Goal: Navigation & Orientation: Find specific page/section

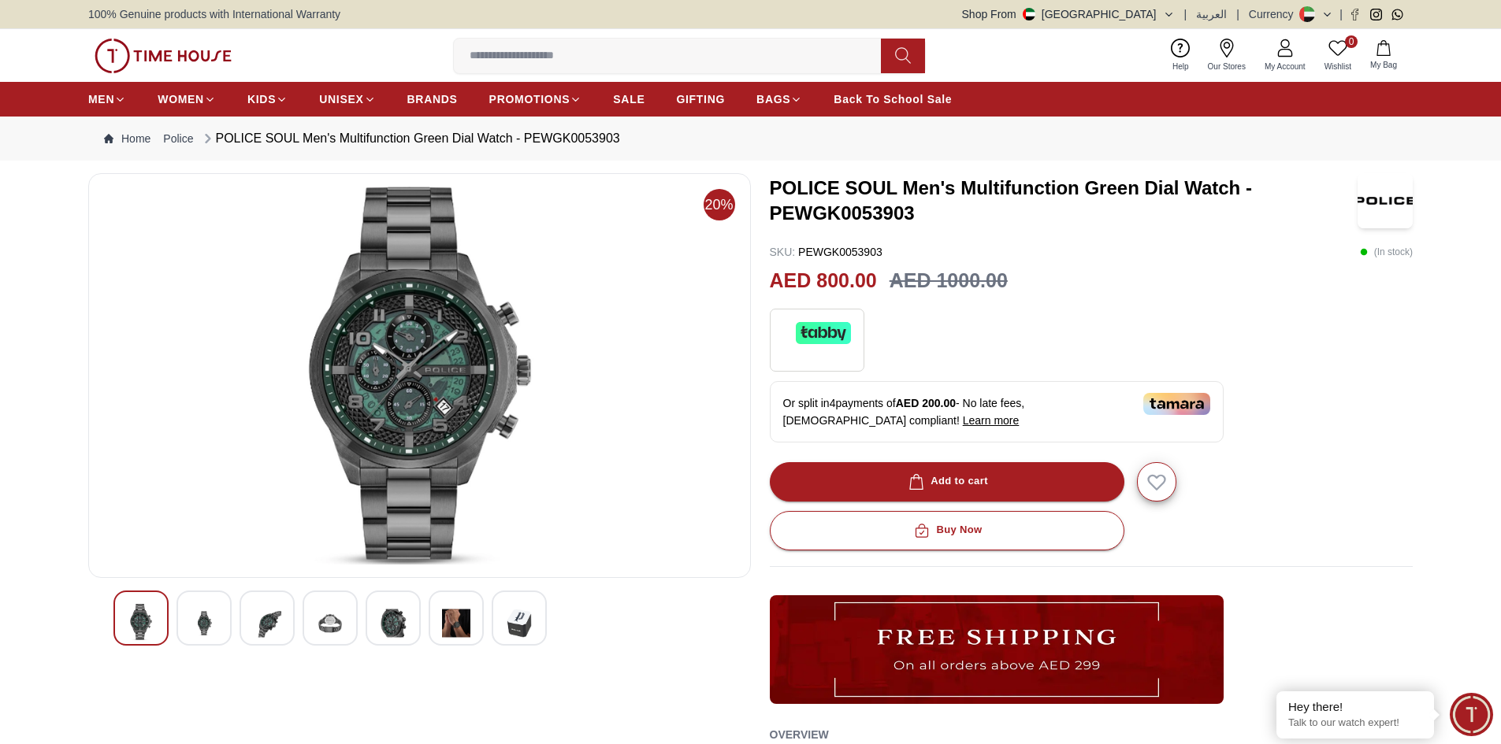
click at [211, 614] on img at bounding box center [204, 623] width 28 height 39
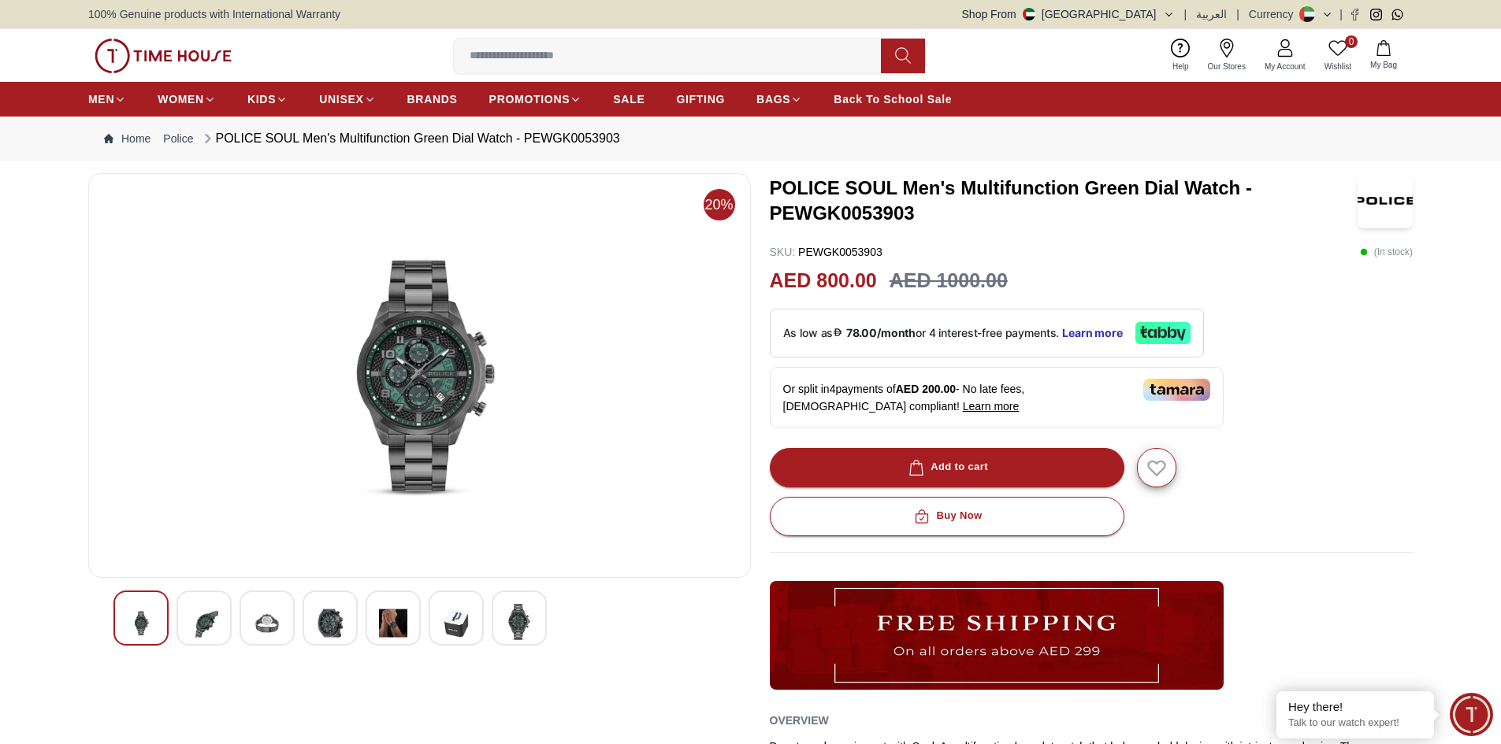
click at [272, 616] on img at bounding box center [267, 623] width 28 height 39
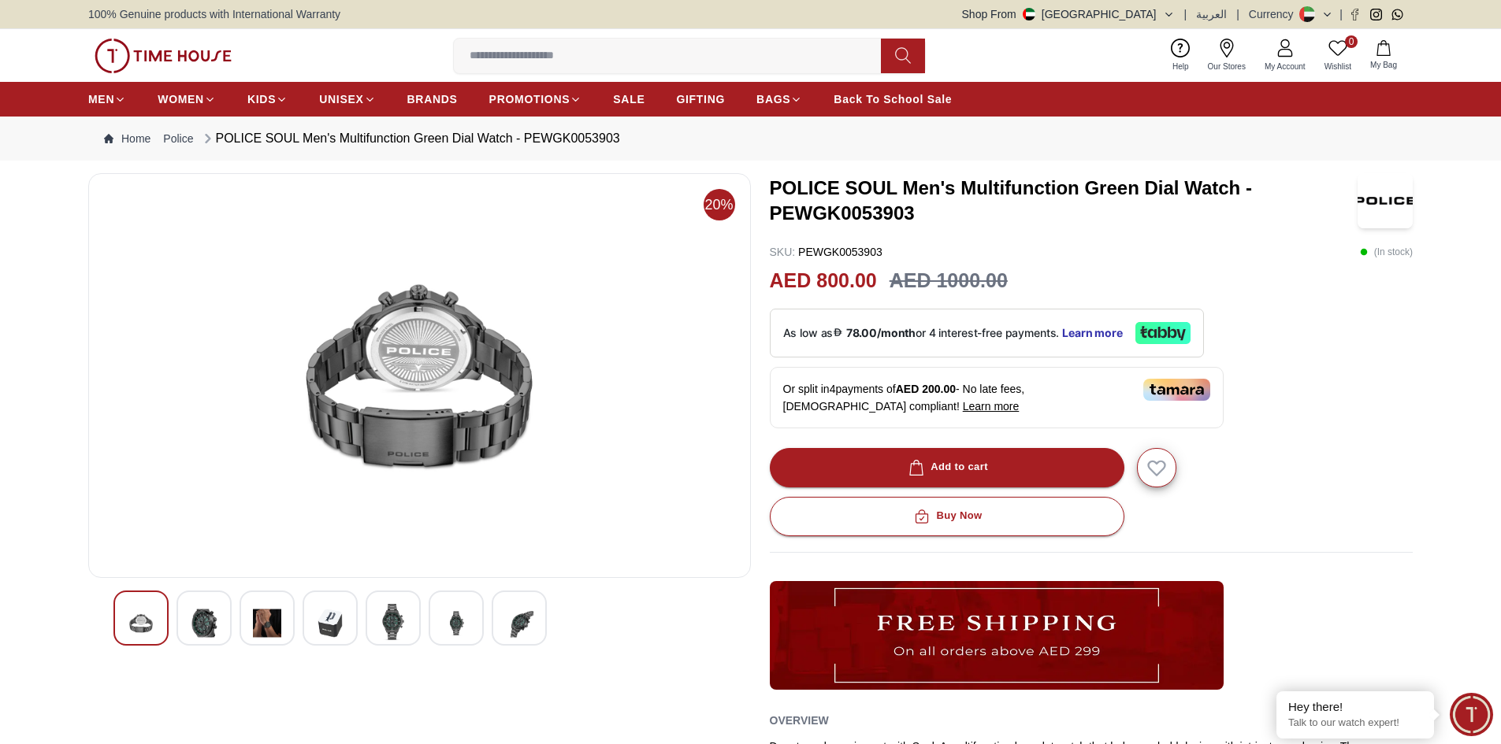
click at [339, 617] on img at bounding box center [330, 623] width 28 height 39
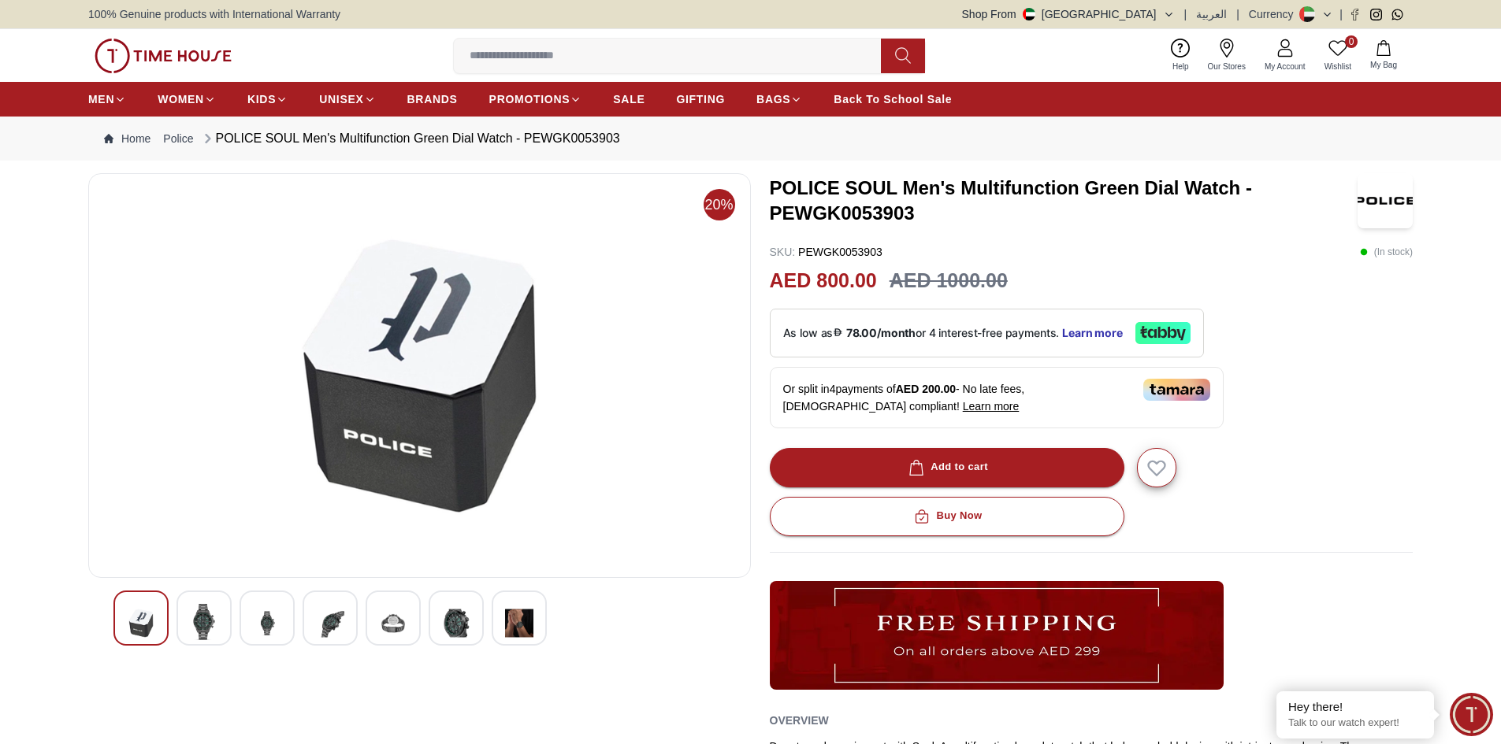
click at [372, 618] on div at bounding box center [393, 618] width 55 height 55
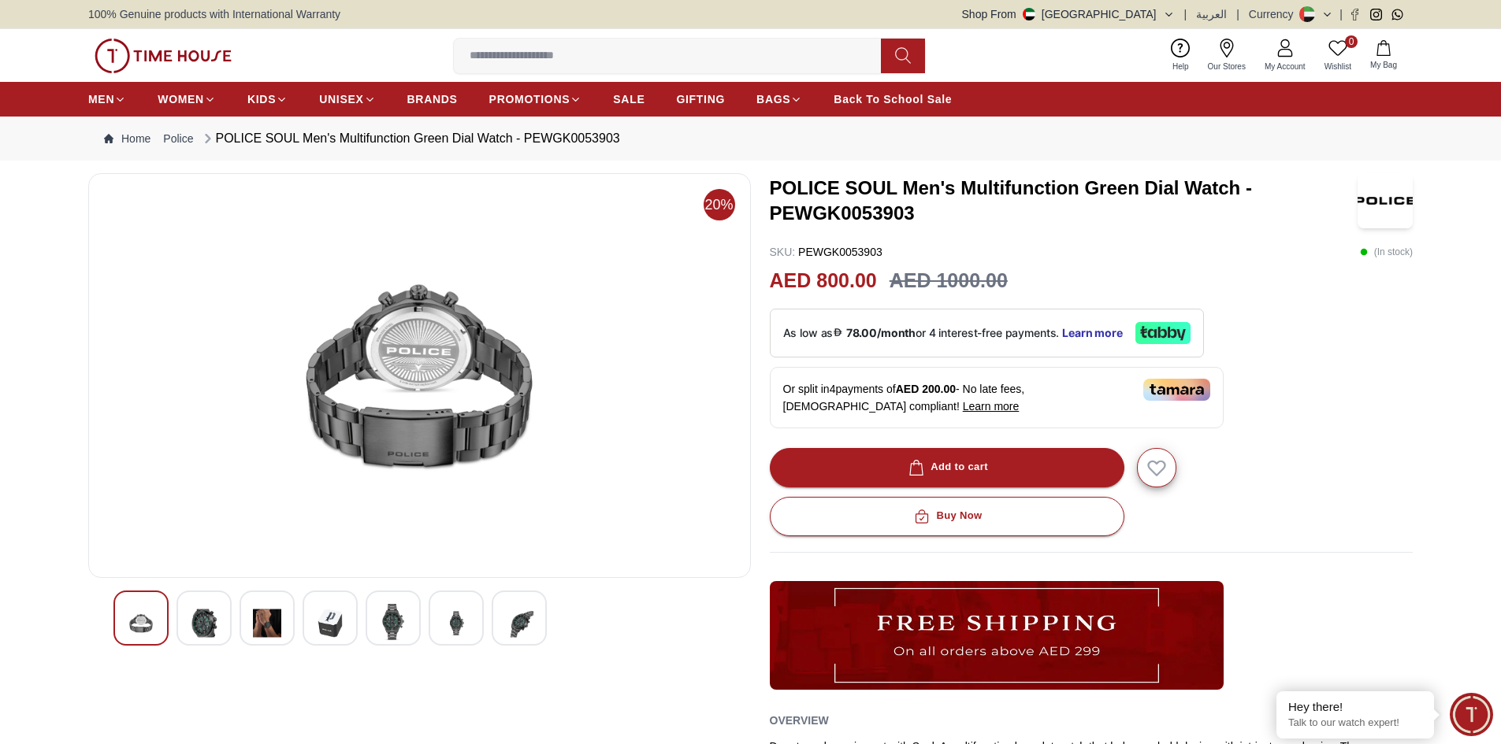
click at [437, 633] on div at bounding box center [456, 618] width 55 height 55
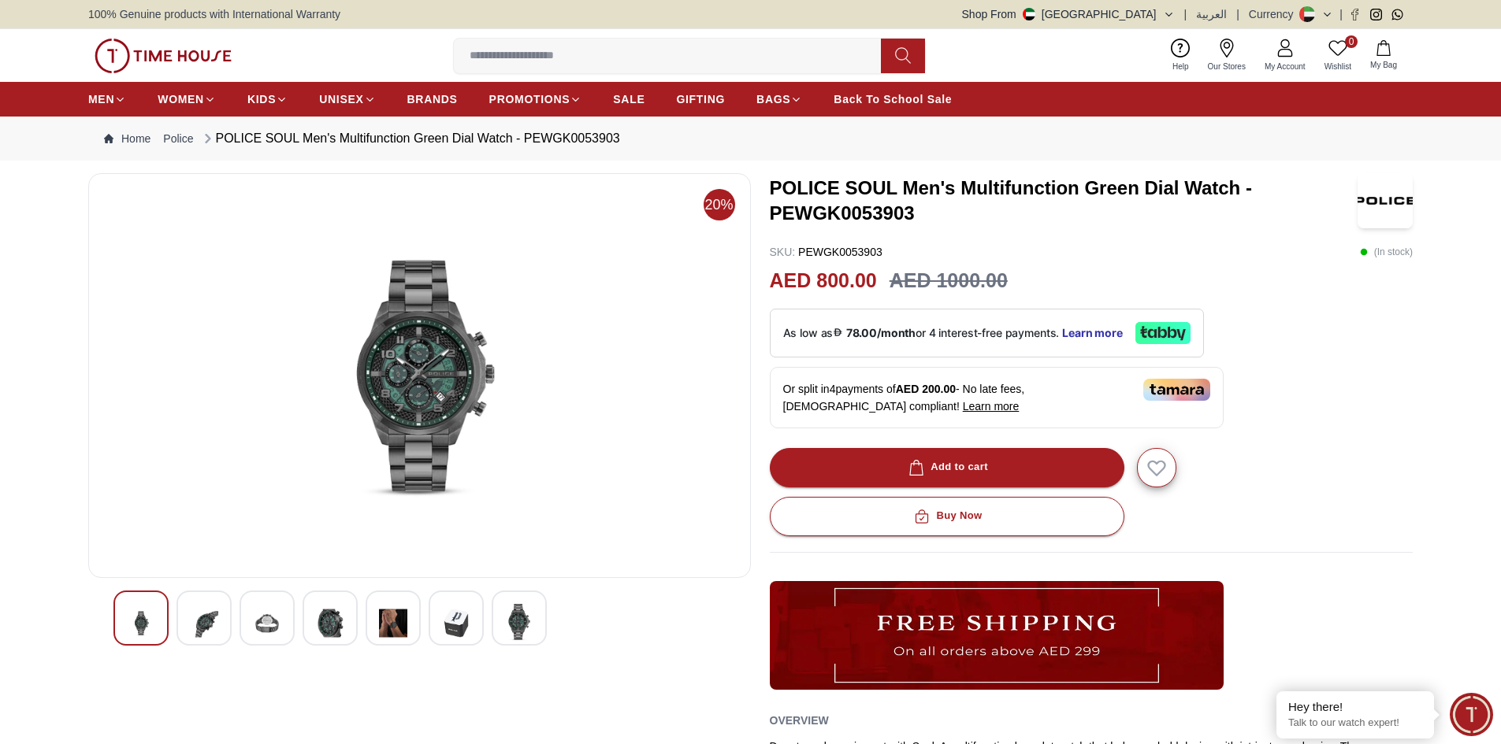
click at [521, 625] on img at bounding box center [519, 622] width 28 height 36
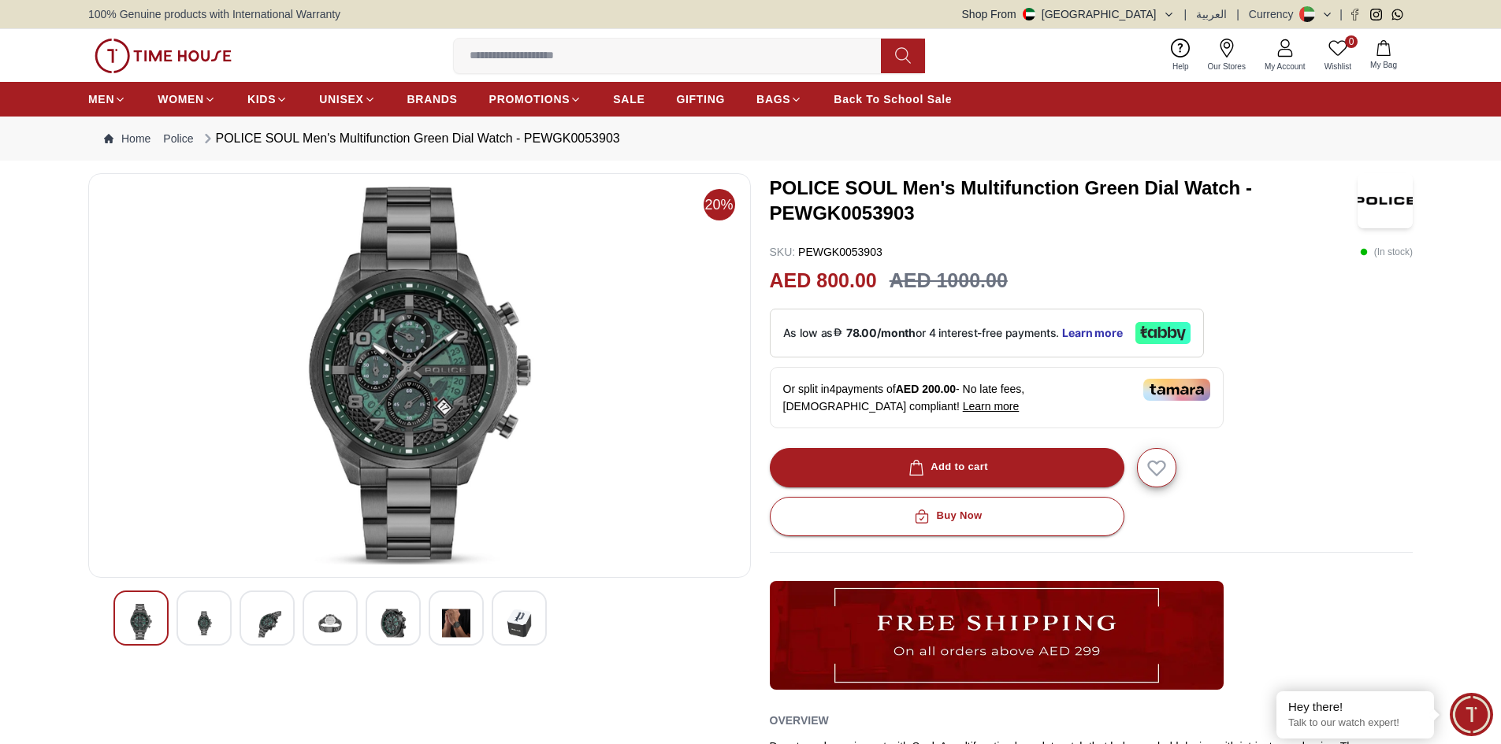
click at [472, 629] on div at bounding box center [456, 618] width 55 height 55
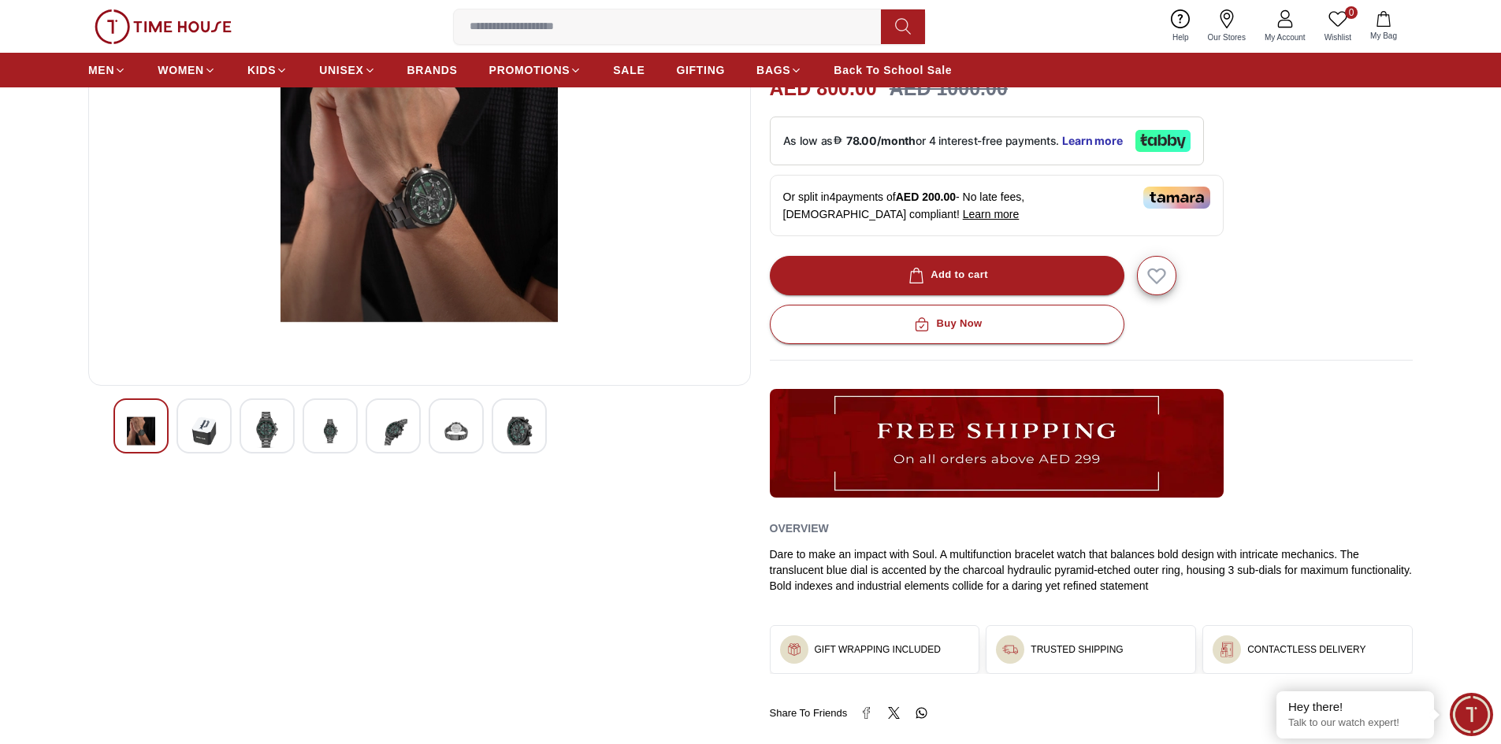
scroll to position [236, 0]
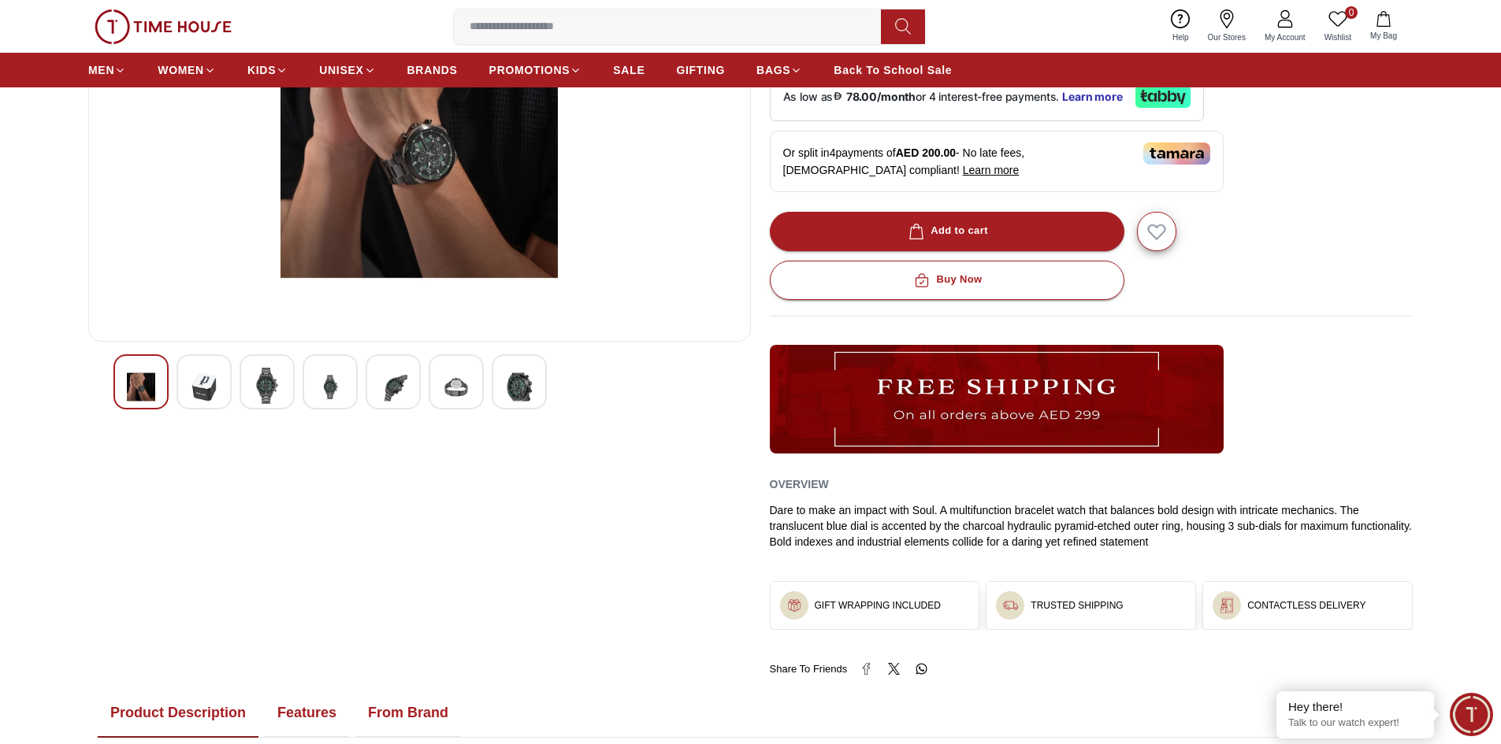
click at [435, 199] on img at bounding box center [420, 139] width 636 height 378
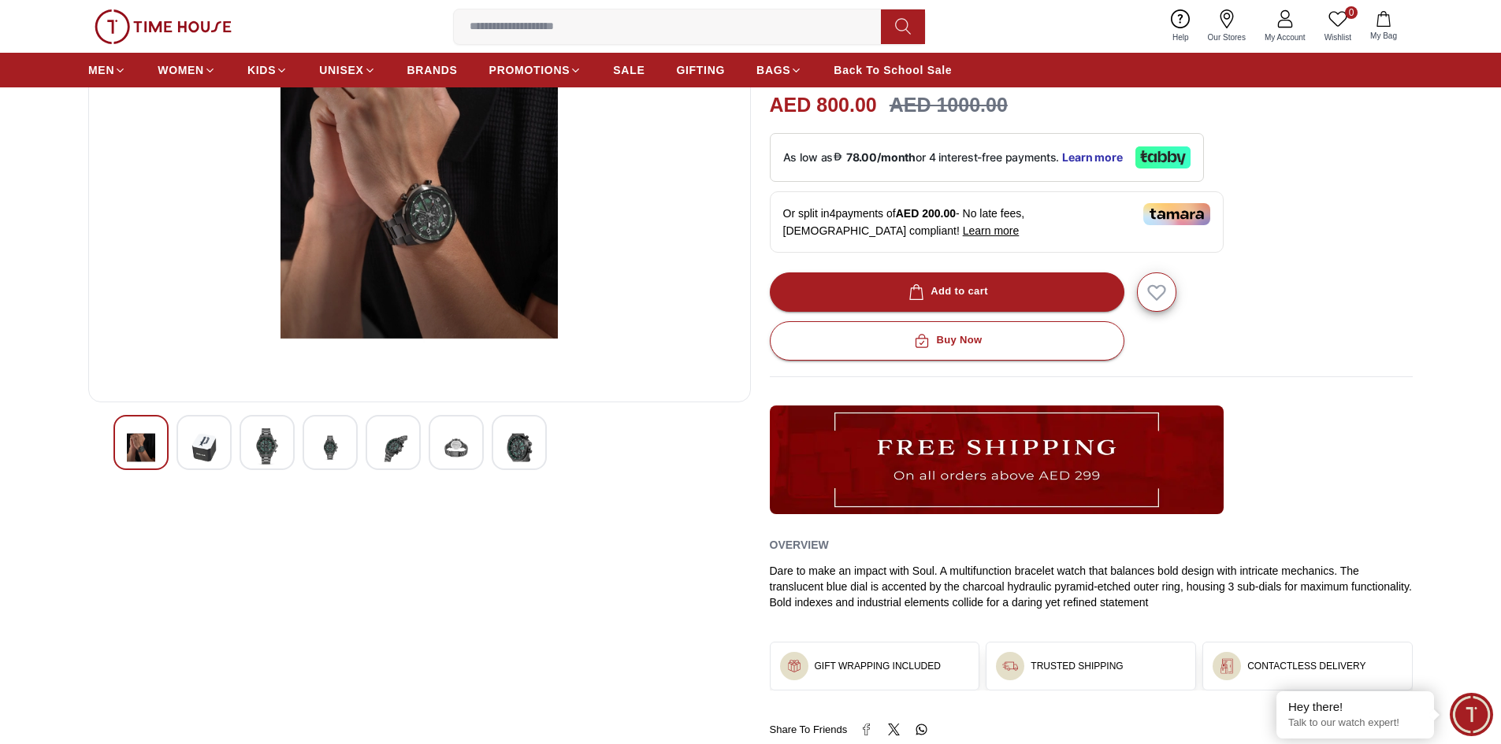
scroll to position [158, 0]
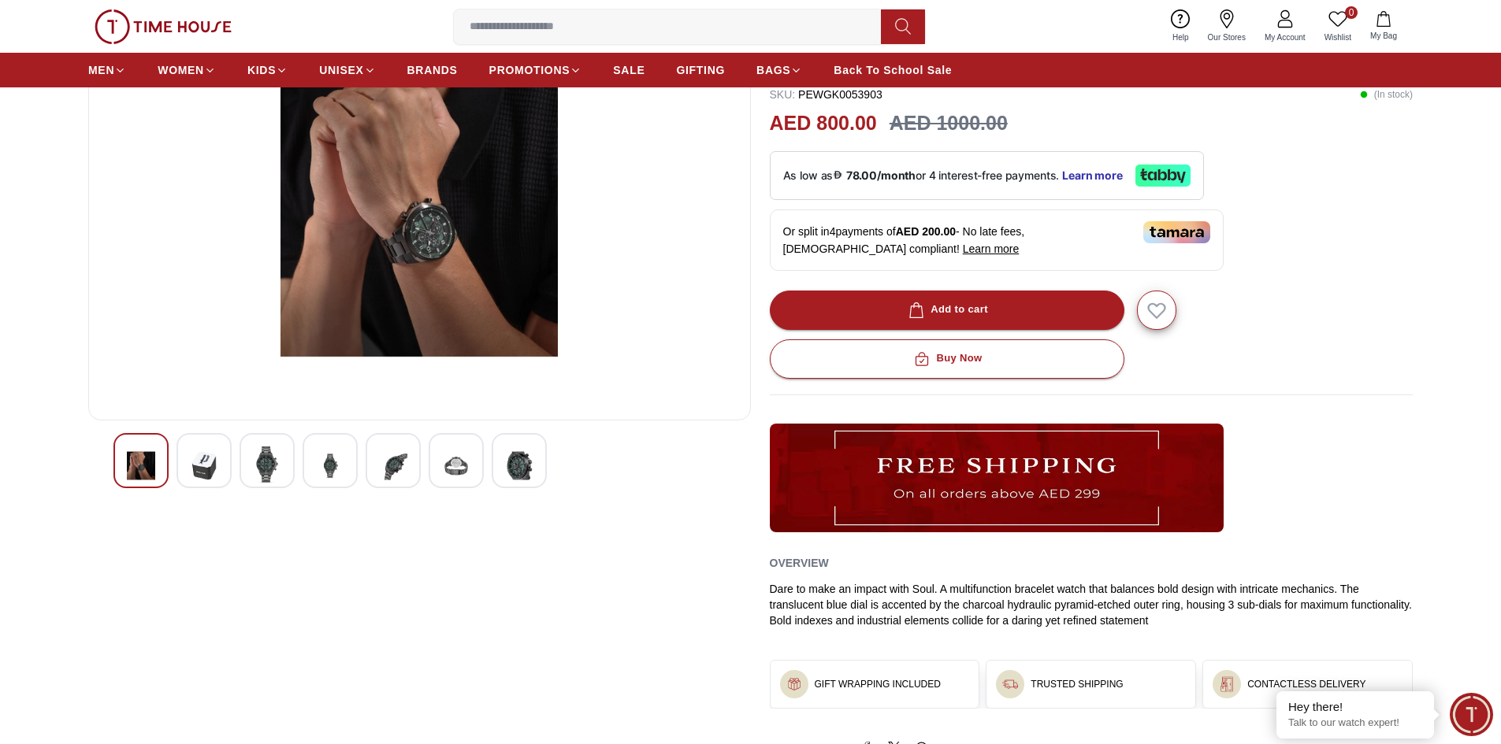
click at [396, 479] on img at bounding box center [393, 466] width 28 height 39
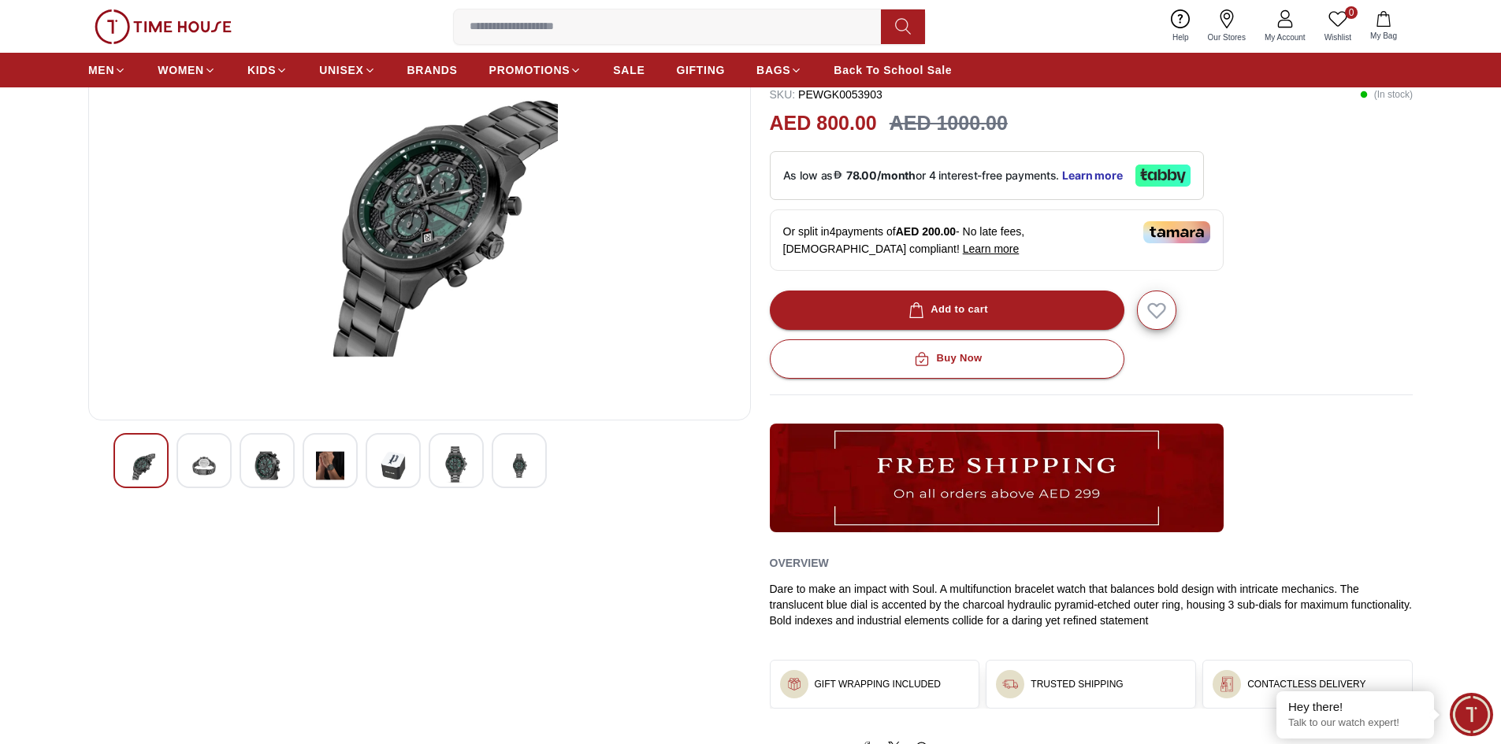
click at [324, 462] on img at bounding box center [330, 466] width 28 height 39
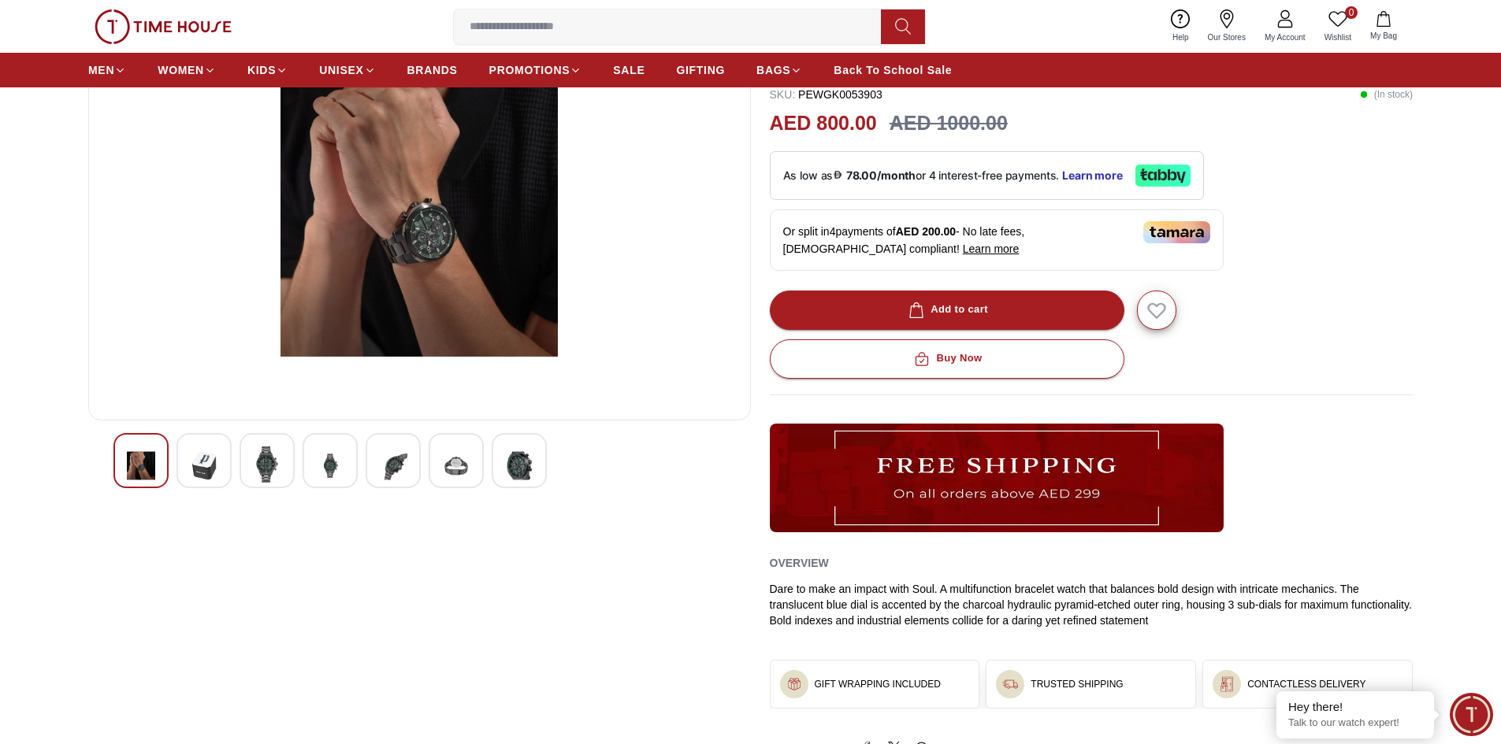
click at [274, 461] on img at bounding box center [267, 465] width 28 height 36
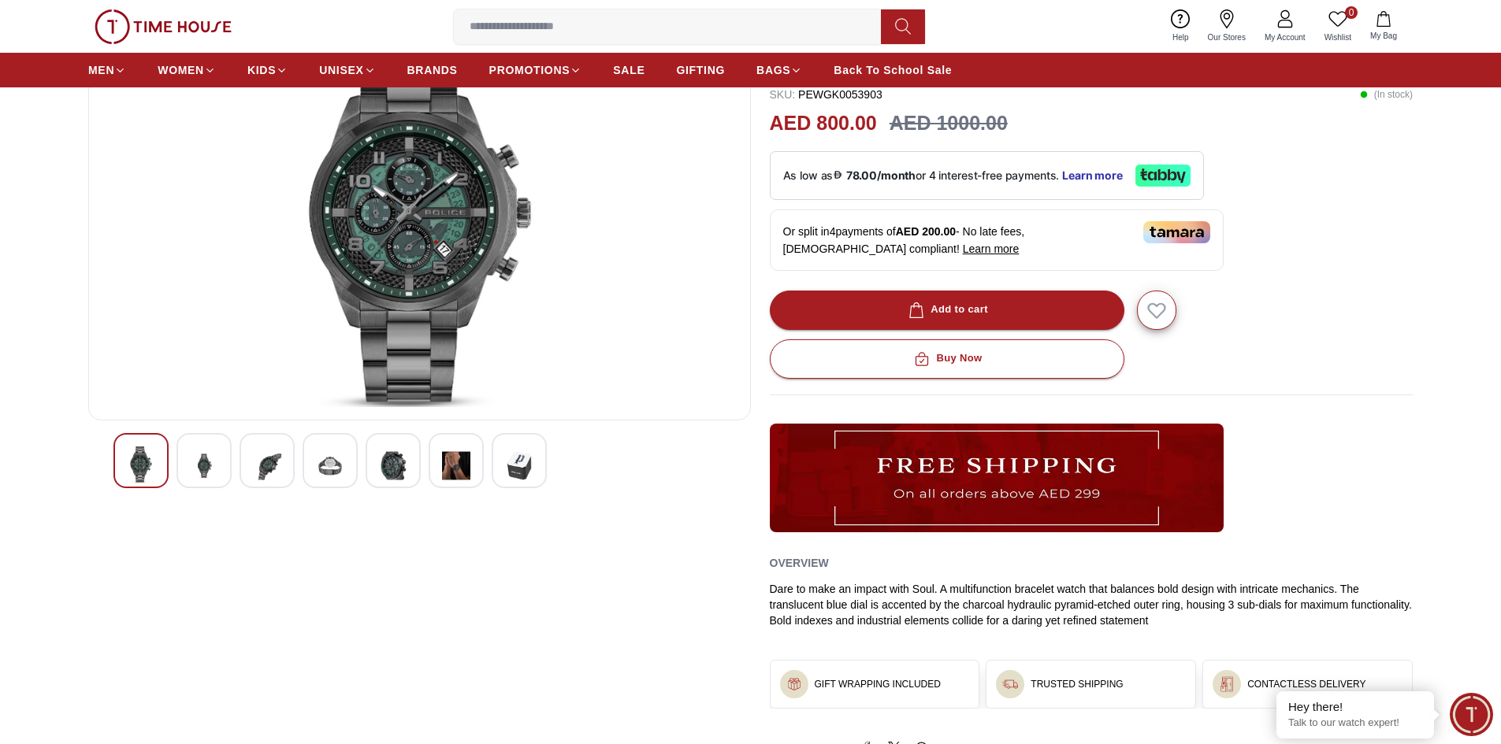
click at [195, 462] on img at bounding box center [204, 466] width 28 height 39
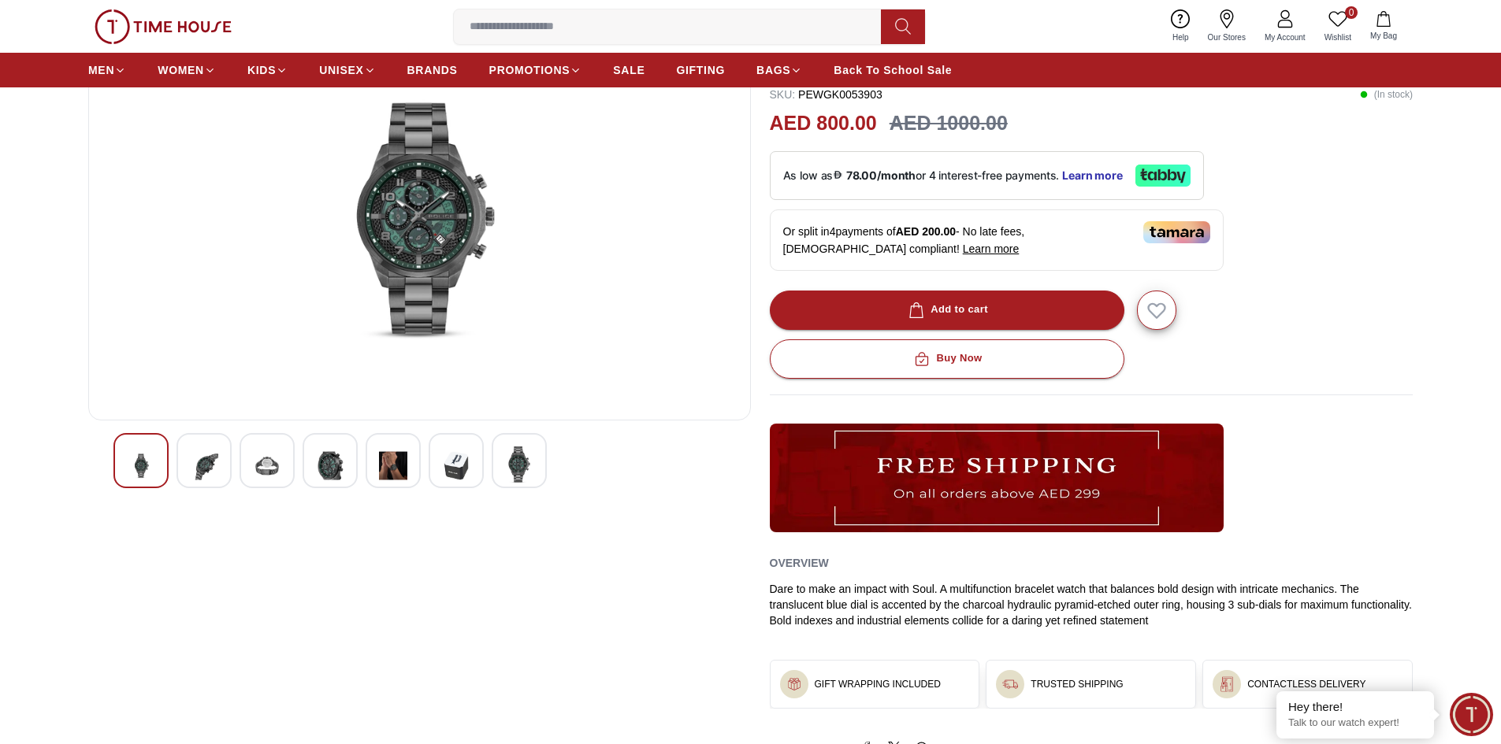
click at [153, 462] on img at bounding box center [141, 466] width 28 height 39
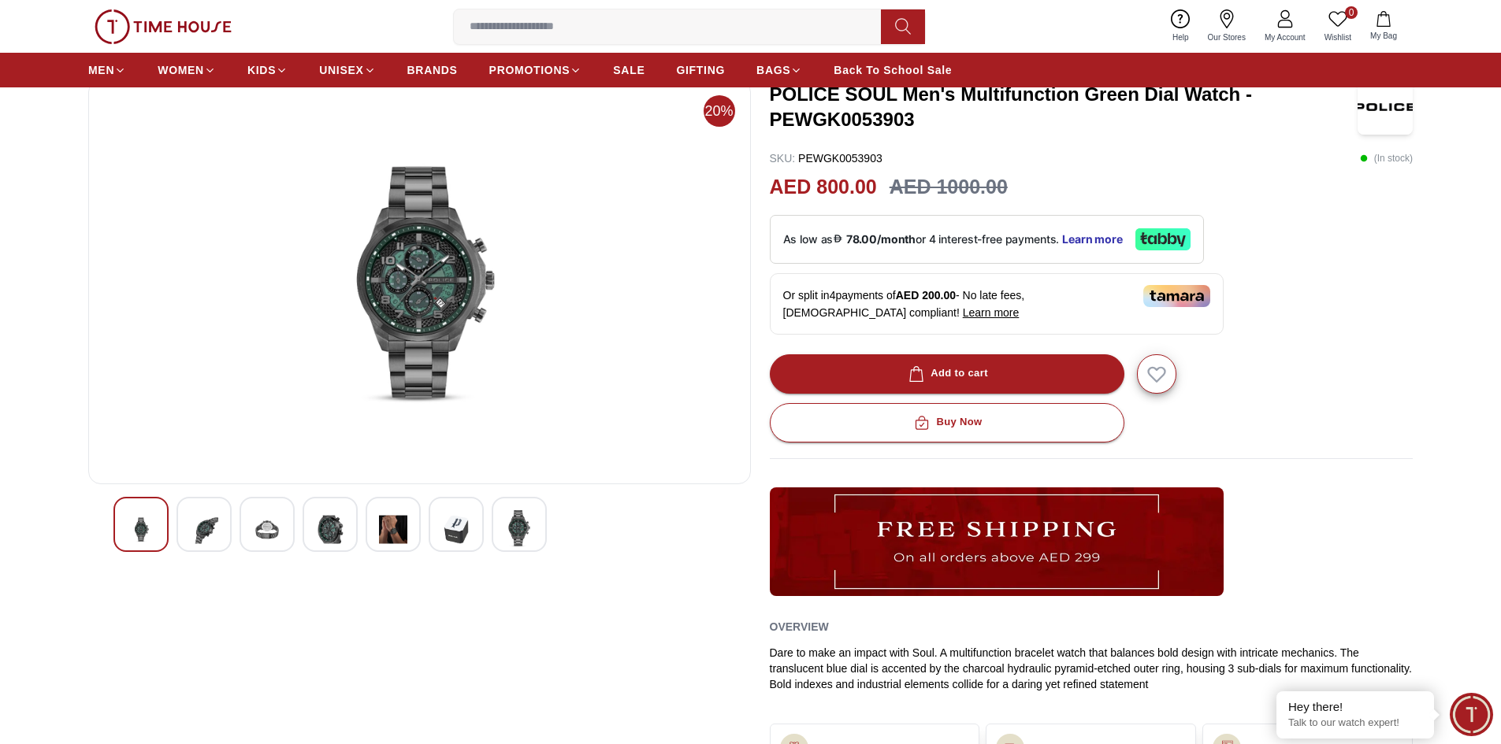
scroll to position [0, 0]
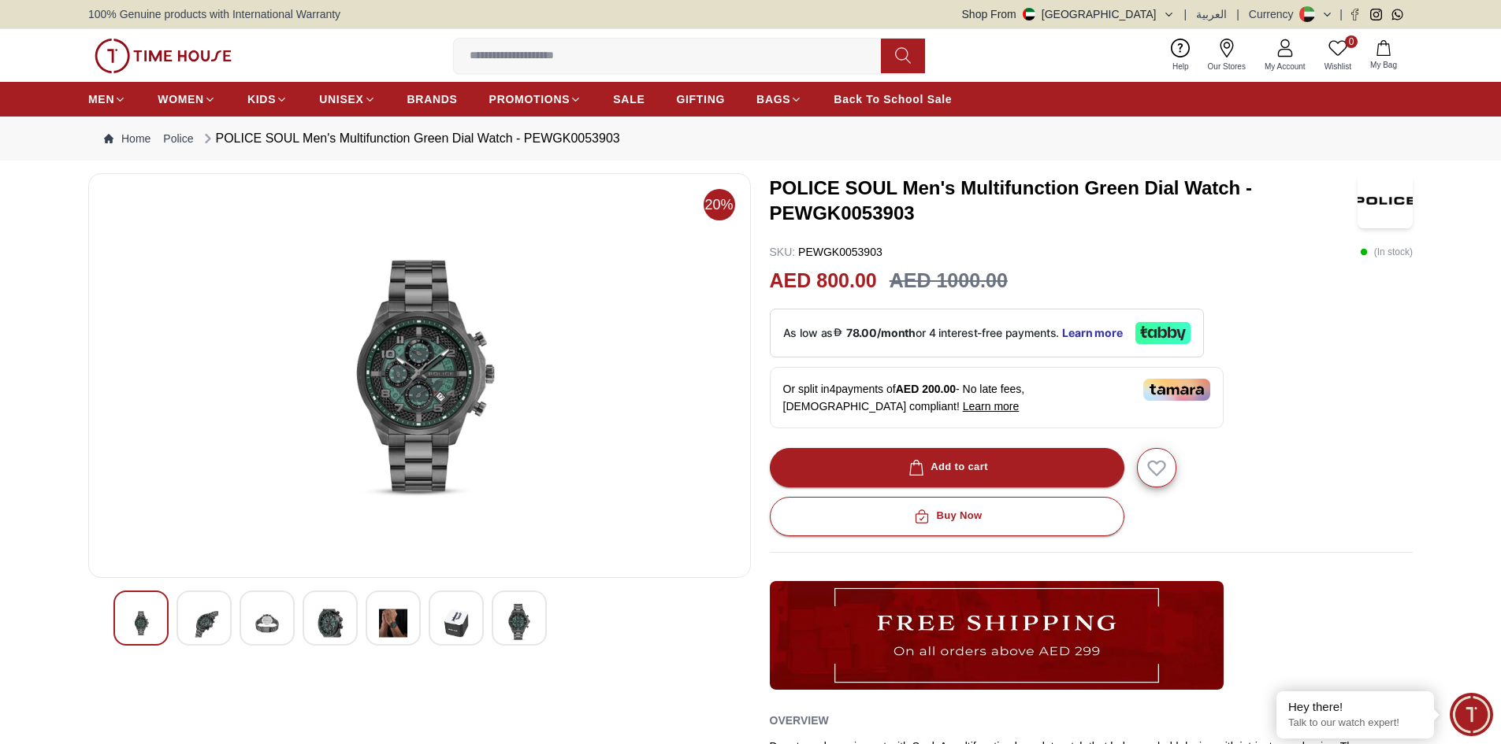
click at [204, 615] on img at bounding box center [204, 623] width 28 height 39
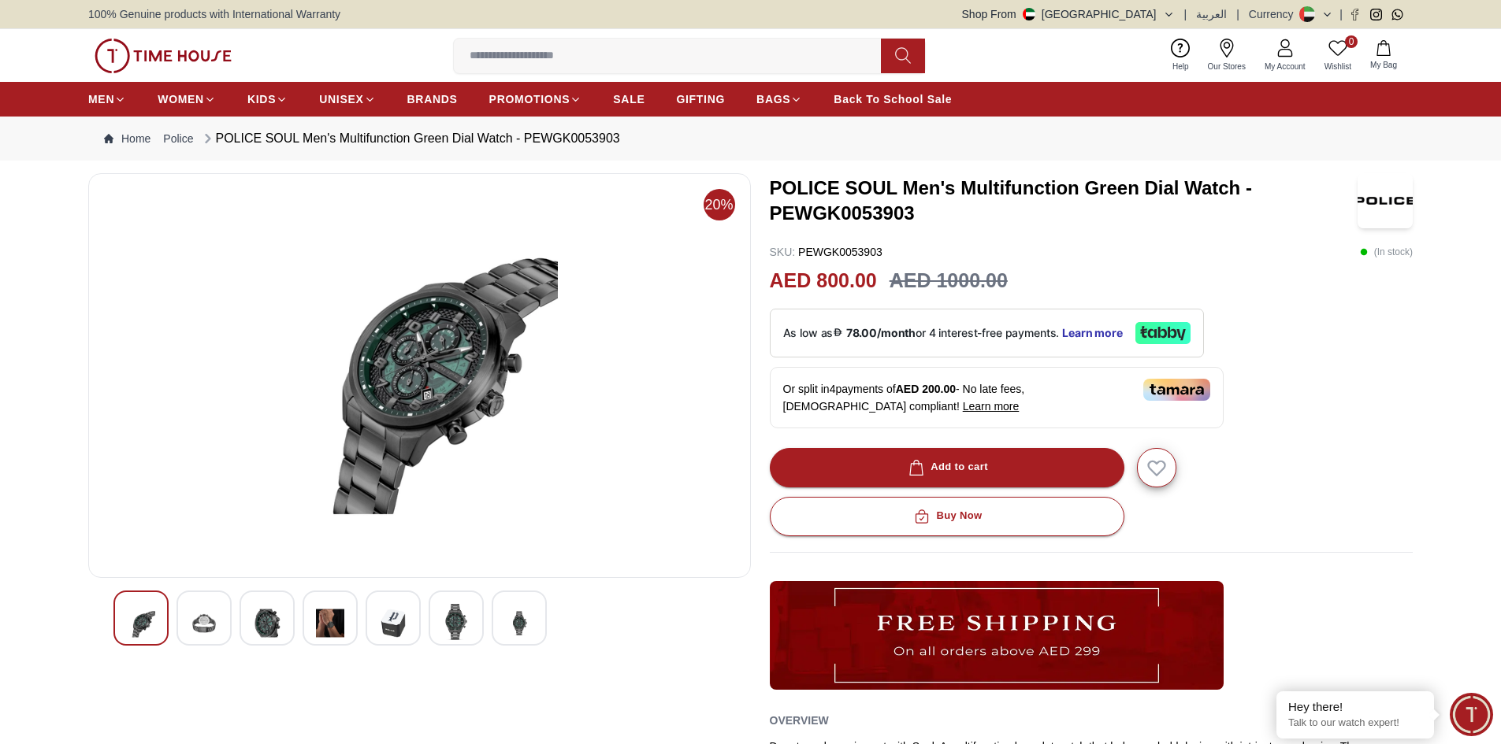
click at [1331, 50] on icon at bounding box center [1337, 48] width 19 height 19
